Goal: Information Seeking & Learning: Learn about a topic

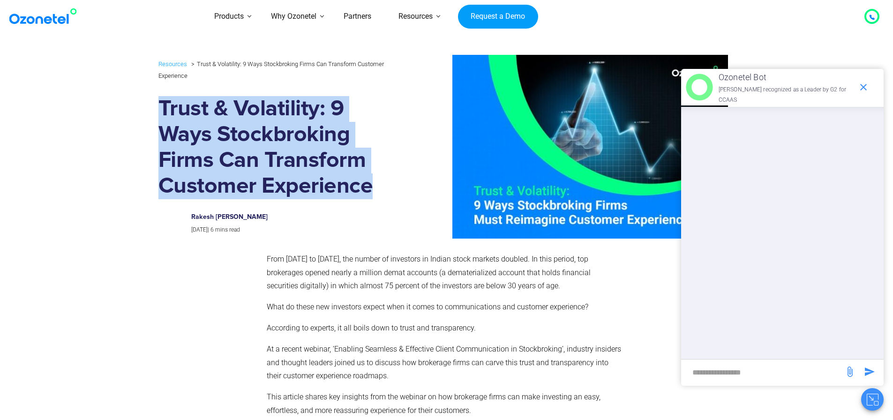
drag, startPoint x: 159, startPoint y: 99, endPoint x: 373, endPoint y: 187, distance: 231.4
click at [373, 187] on h1 "Trust & Volatility: 9 Ways Stockbroking Firms Can Transform Customer Experience" at bounding box center [279, 147] width 241 height 103
copy h1 "Trust & Volatility: 9 Ways Stockbroking Firms Can Transform Customer Experience"
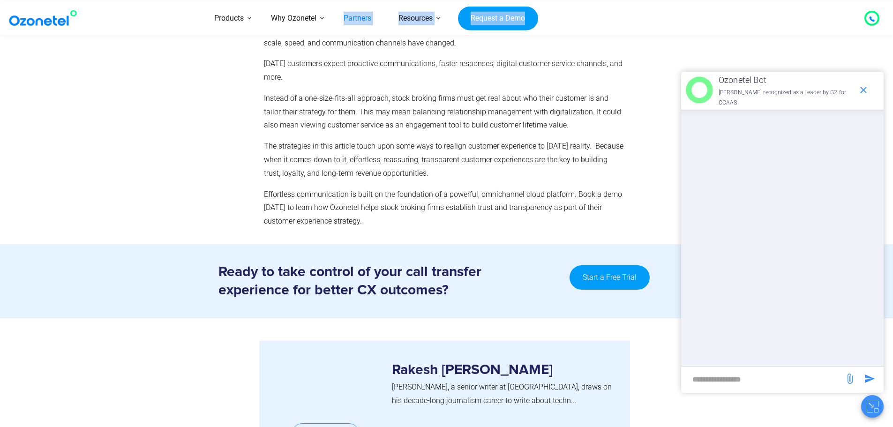
scroll to position [2763, 0]
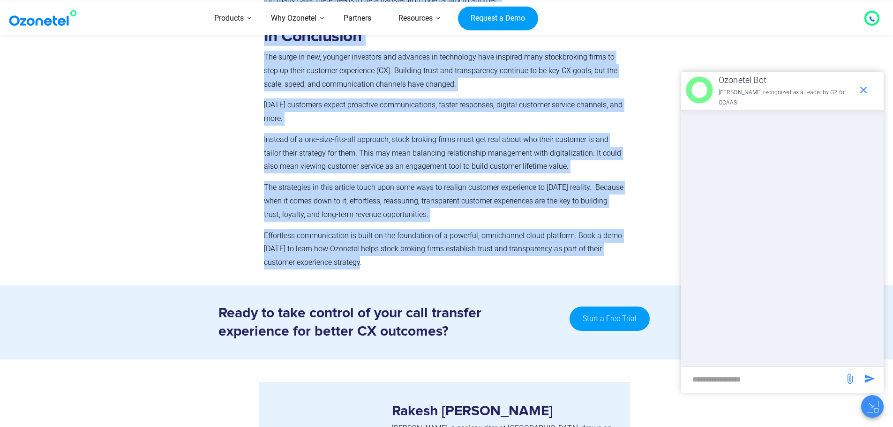
drag, startPoint x: 268, startPoint y: 257, endPoint x: 371, endPoint y: 211, distance: 112.9
copy div "Lore Ipsum 4535 do Sitametco 7402, adi elitse do eiusmodte in Utlabo etdol magn…"
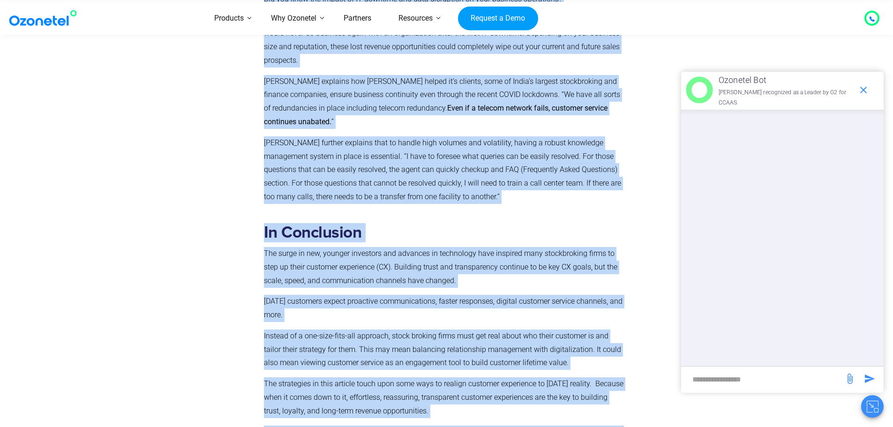
scroll to position [2482, 0]
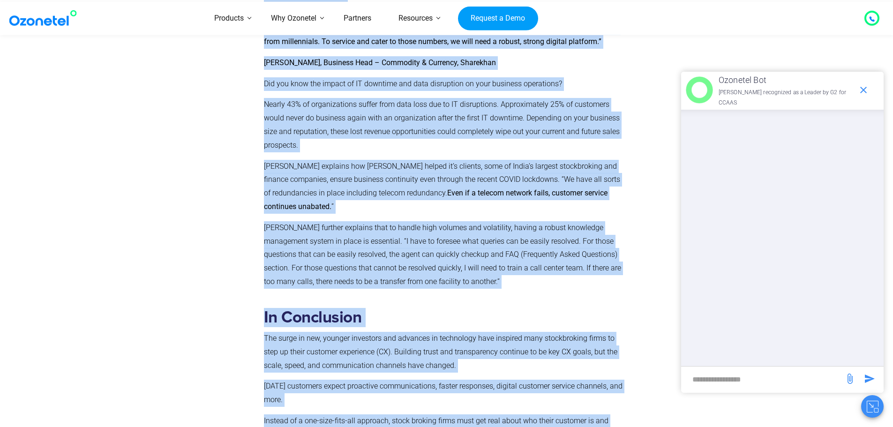
click at [193, 301] on div at bounding box center [207, 432] width 106 height 262
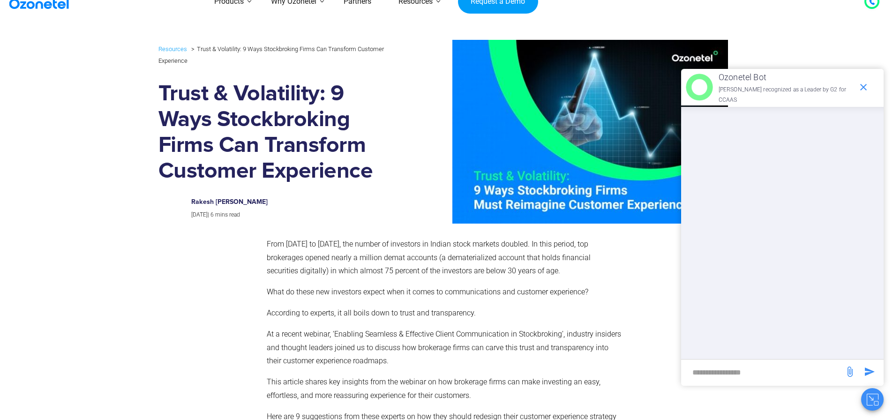
scroll to position [0, 0]
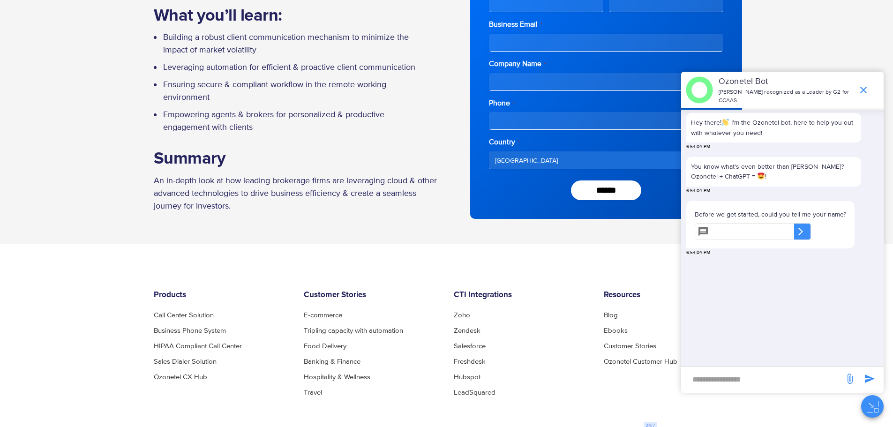
scroll to position [281, 0]
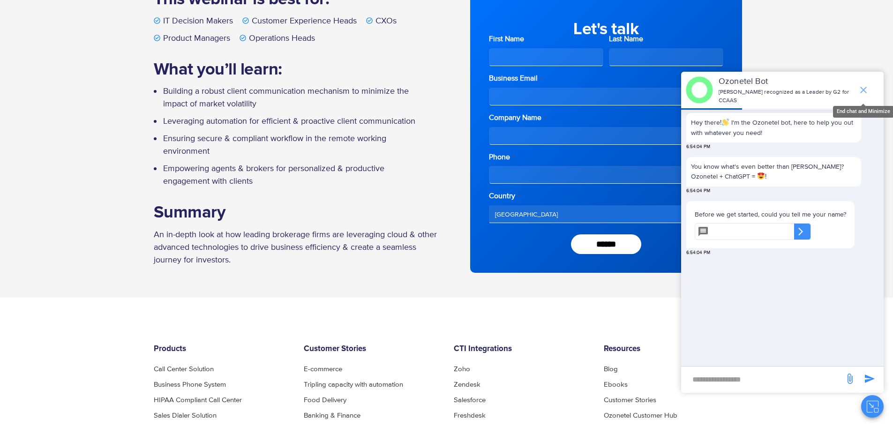
click at [866, 90] on icon "end chat or minimize" at bounding box center [863, 89] width 11 height 11
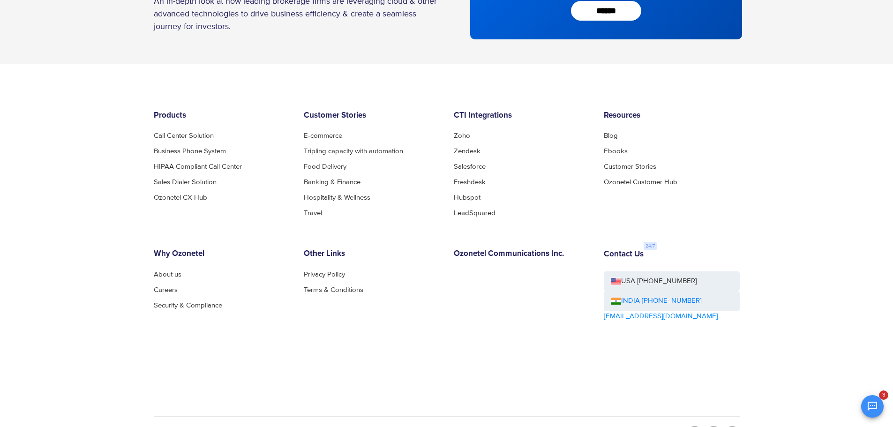
scroll to position [516, 0]
